Goal: Information Seeking & Learning: Find specific fact

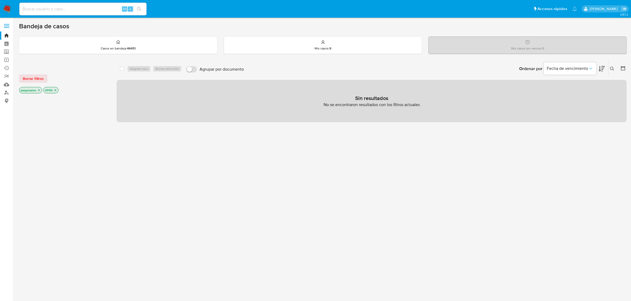
click at [6, 27] on span at bounding box center [6, 27] width 5 height 1
click at [0, 0] on input "checkbox" at bounding box center [0, 0] width 0 height 0
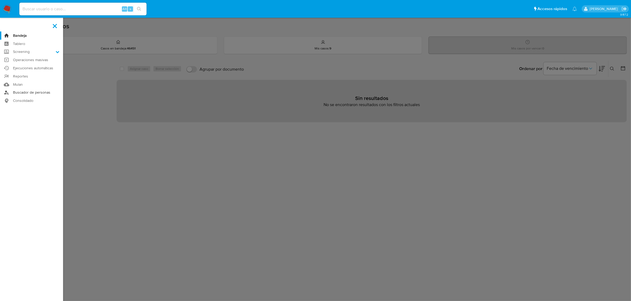
click at [30, 91] on link "Buscador de personas" at bounding box center [31, 93] width 63 height 8
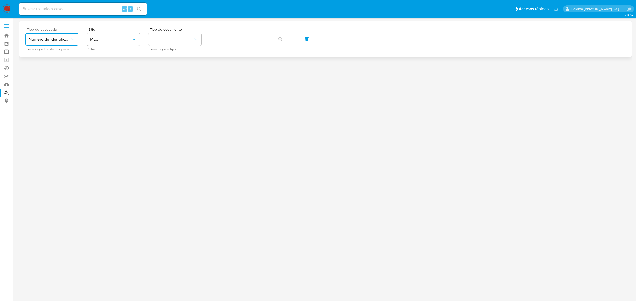
click at [59, 37] on span "Número de identificación" at bounding box center [49, 39] width 41 height 5
click at [50, 54] on span "Número de identificación" at bounding box center [50, 56] width 43 height 11
click at [105, 40] on button "site_id" at bounding box center [113, 39] width 53 height 13
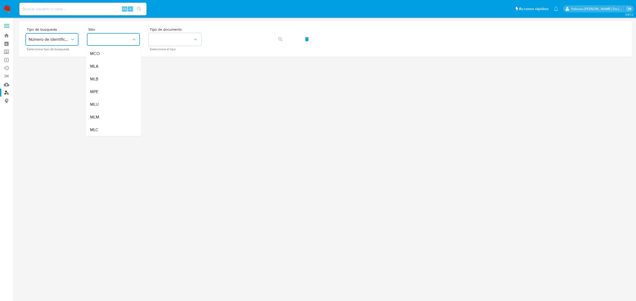
click at [109, 125] on div "MLC" at bounding box center [111, 130] width 43 height 13
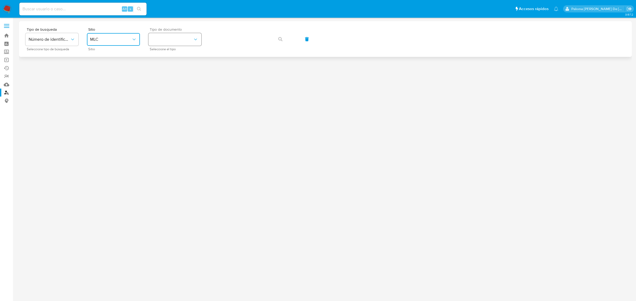
click at [171, 46] on button "identificationType" at bounding box center [174, 39] width 53 height 13
drag, startPoint x: 167, startPoint y: 58, endPoint x: 204, endPoint y: 48, distance: 38.4
click at [169, 57] on div "RUT RUT" at bounding box center [173, 56] width 43 height 18
click at [279, 40] on icon "button" at bounding box center [280, 39] width 4 height 4
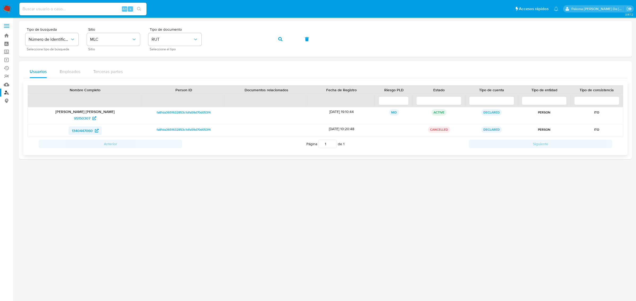
click at [82, 131] on span "1340447060" at bounding box center [82, 131] width 21 height 8
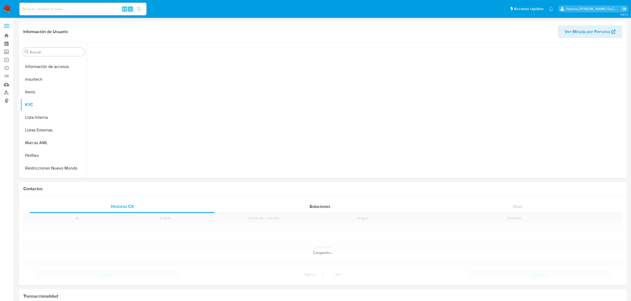
scroll to position [223, 0]
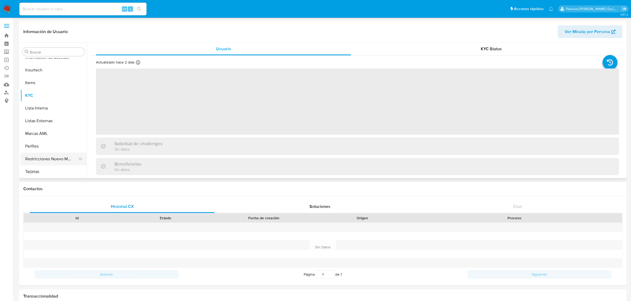
click at [59, 155] on button "Restricciones Nuevo Mundo" at bounding box center [51, 159] width 62 height 13
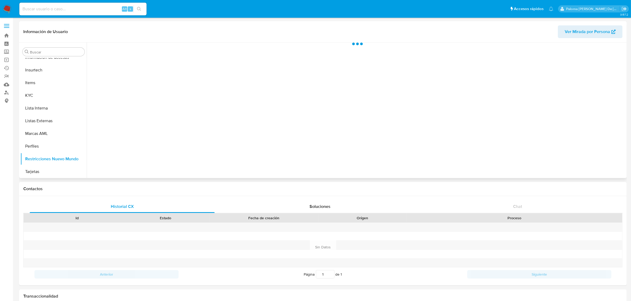
select select "10"
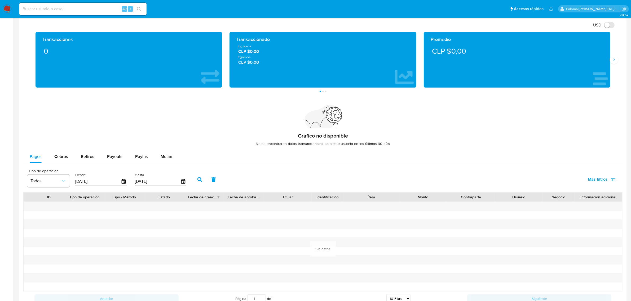
scroll to position [396, 0]
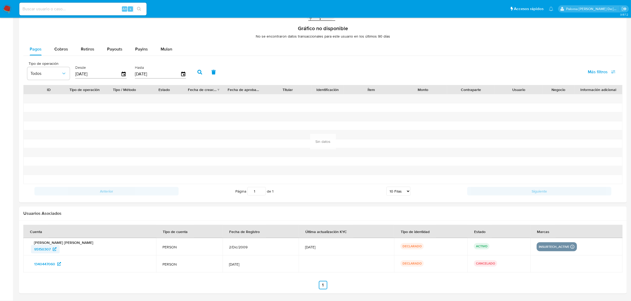
click at [43, 252] on span "95150307" at bounding box center [42, 249] width 16 height 8
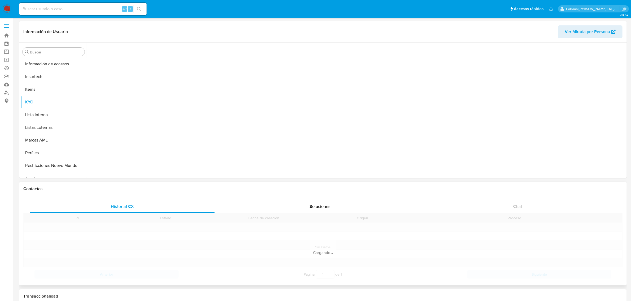
scroll to position [223, 0]
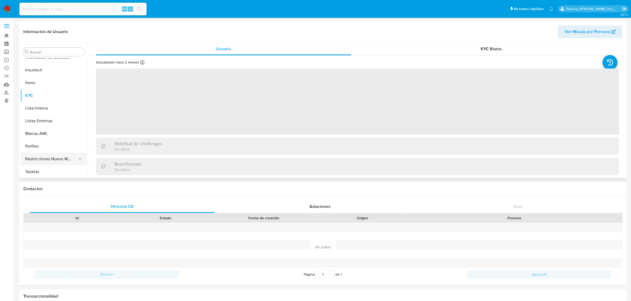
click at [51, 159] on button "Restricciones Nuevo Mundo" at bounding box center [51, 159] width 62 height 13
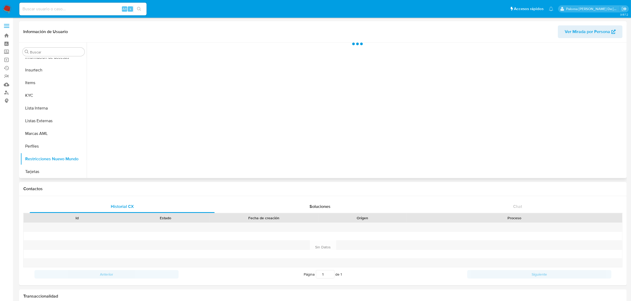
select select "10"
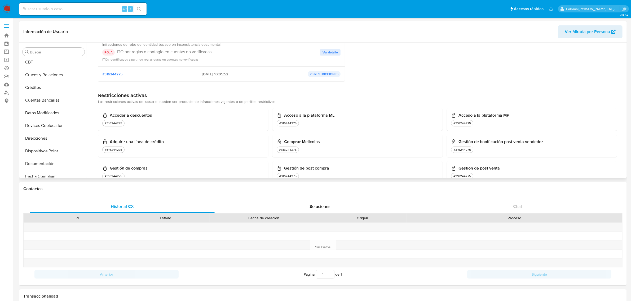
scroll to position [25, 0]
click at [47, 165] on button "Documentación" at bounding box center [51, 167] width 62 height 13
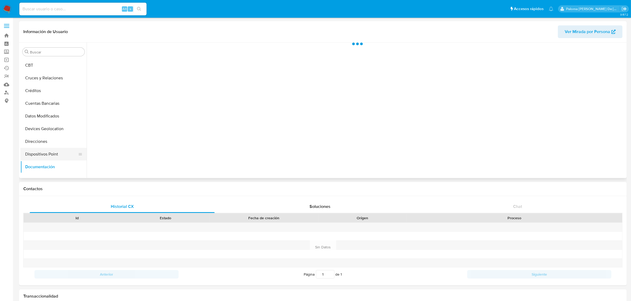
scroll to position [0, 0]
click at [134, 67] on button "Identificación" at bounding box center [153, 69] width 126 height 14
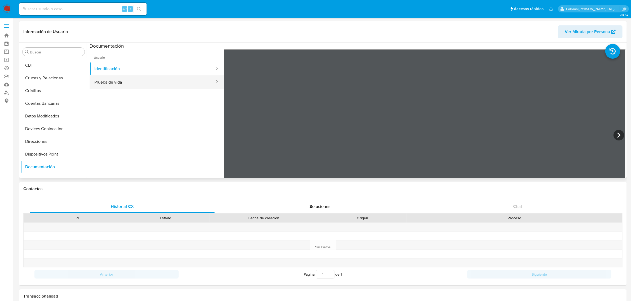
click at [111, 84] on button "Prueba de vida" at bounding box center [153, 83] width 126 height 14
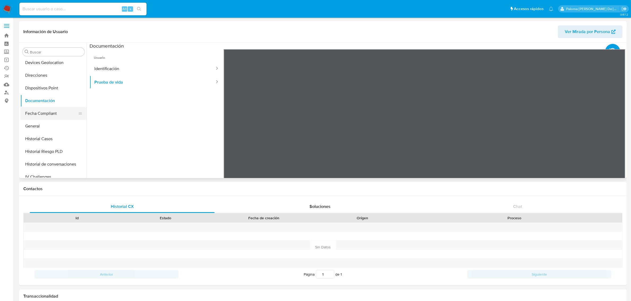
scroll to position [132, 0]
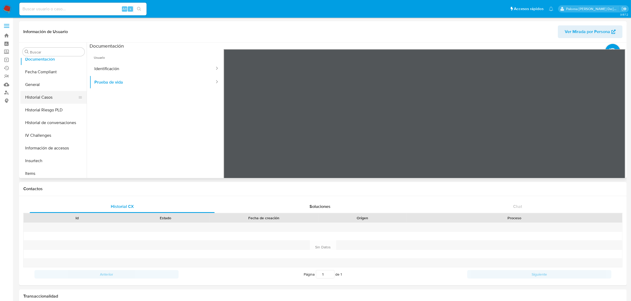
click at [45, 96] on button "Historial Casos" at bounding box center [51, 97] width 62 height 13
